Goal: Task Accomplishment & Management: Complete application form

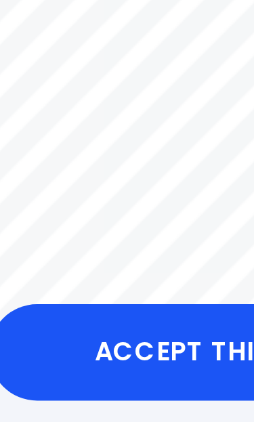
scroll to position [29, 0]
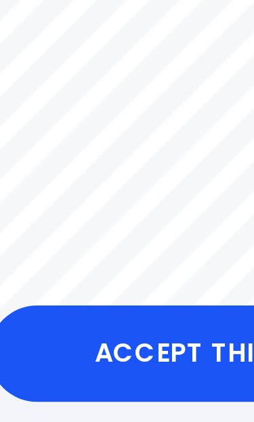
click at [75, 348] on button "Accept this Quote" at bounding box center [127, 368] width 206 height 41
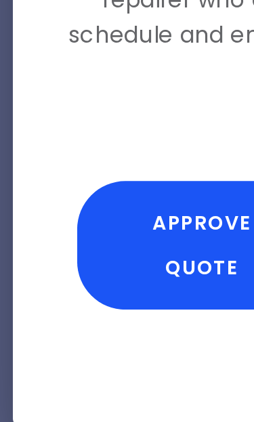
scroll to position [45, 0]
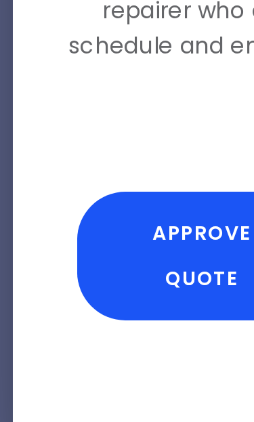
click at [80, 296] on button "Approve Quote" at bounding box center [85, 323] width 105 height 54
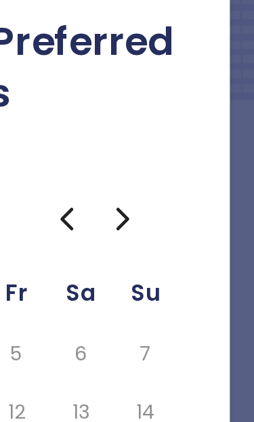
click at [191, 129] on icon "Go to the Next Month" at bounding box center [199, 137] width 16 height 16
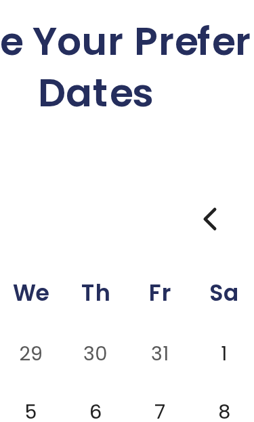
click at [173, 133] on icon "Go to the Previous Month" at bounding box center [175, 137] width 4 height 8
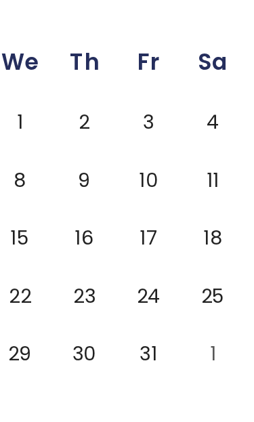
click at [171, 233] on button "18" at bounding box center [182, 242] width 22 height 19
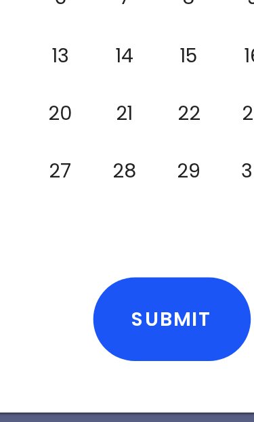
scroll to position [50, 0]
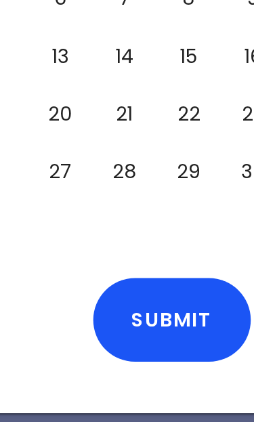
click at [66, 336] on button "Submit" at bounding box center [93, 353] width 66 height 35
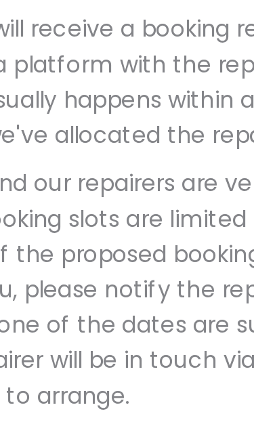
scroll to position [59, 0]
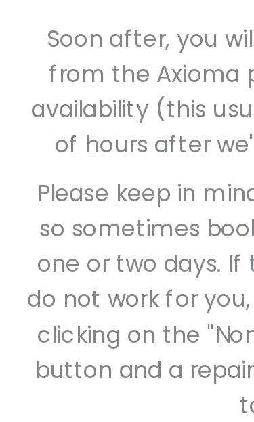
click at [22, 289] on p "Please keep in mind our repairers are very busy so sometimes booking slots are …" at bounding box center [127, 341] width 233 height 104
